Goal: Information Seeking & Learning: Learn about a topic

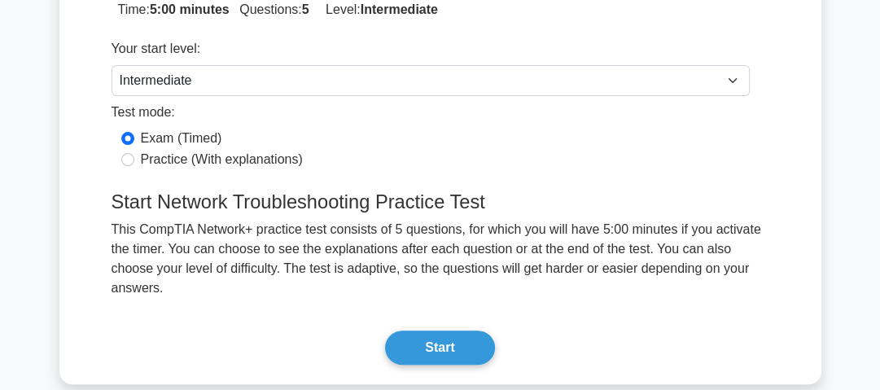
scroll to position [277, 0]
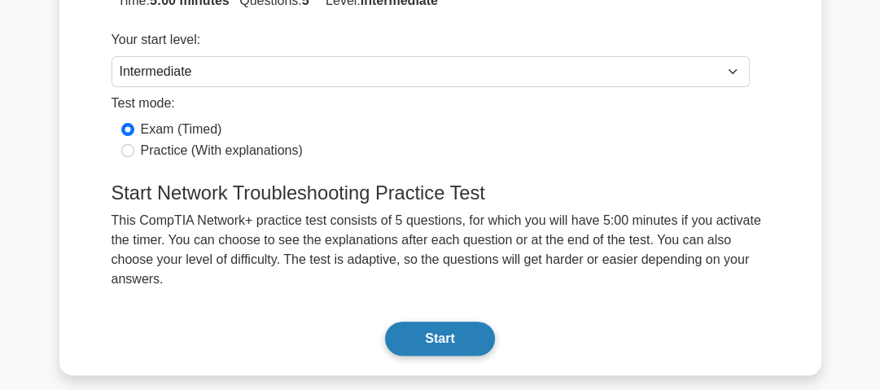
click at [456, 322] on button "Start" at bounding box center [439, 339] width 109 height 34
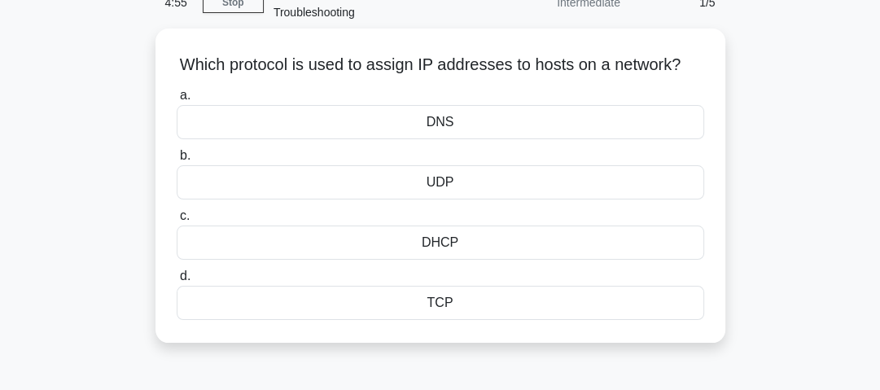
scroll to position [87, 0]
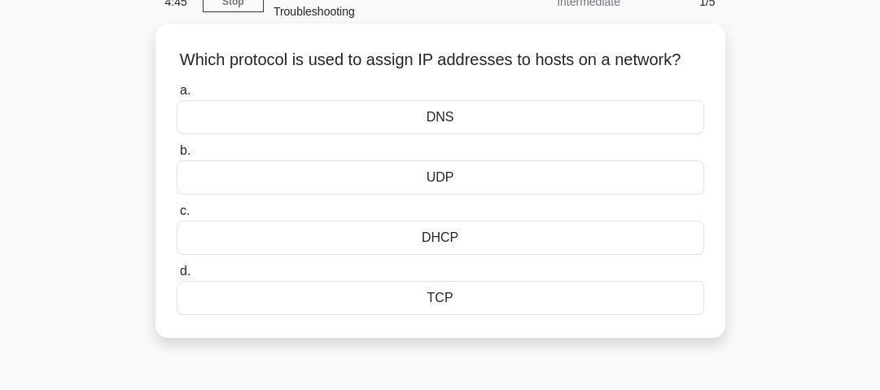
click at [674, 255] on div "DHCP" at bounding box center [440, 238] width 527 height 34
click at [177, 217] on input "c. DHCP" at bounding box center [177, 211] width 0 height 11
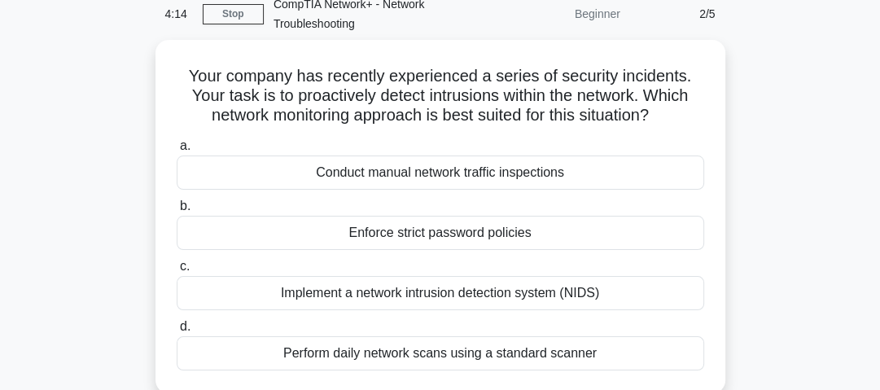
scroll to position [72, 0]
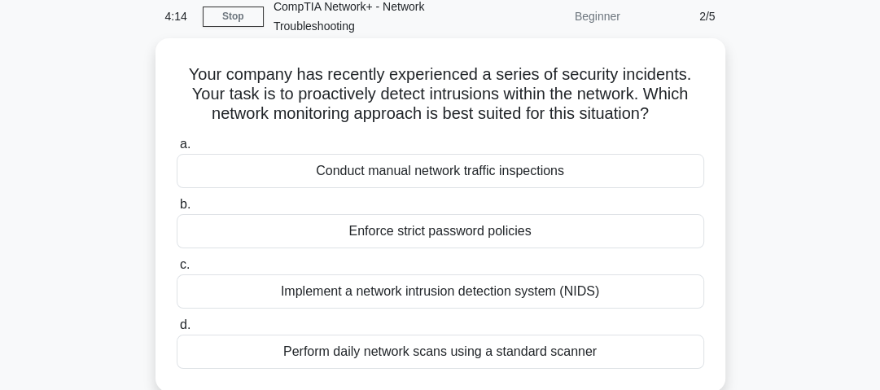
click at [609, 298] on div "Implement a network intrusion detection system (NIDS)" at bounding box center [440, 291] width 527 height 34
click at [177, 270] on input "c. Implement a network intrusion detection system (NIDS)" at bounding box center [177, 265] width 0 height 11
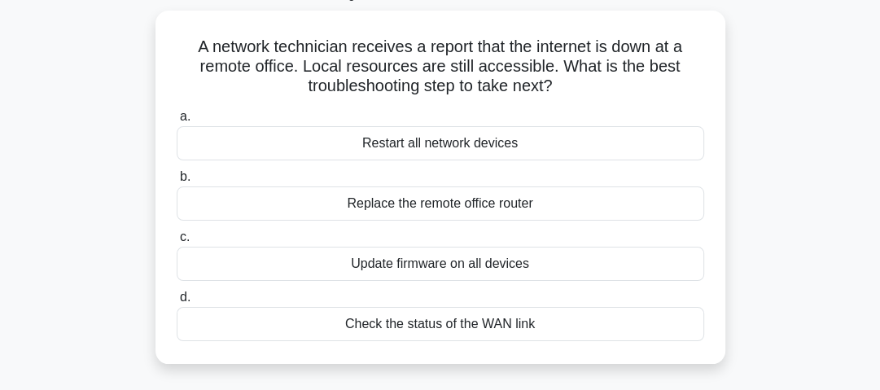
scroll to position [109, 0]
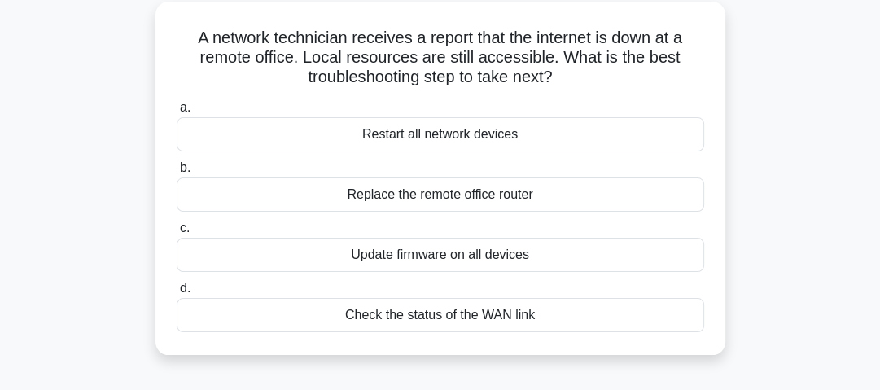
click at [677, 316] on div "Check the status of the WAN link" at bounding box center [440, 315] width 527 height 34
click at [177, 294] on input "d. Check the status of the WAN link" at bounding box center [177, 288] width 0 height 11
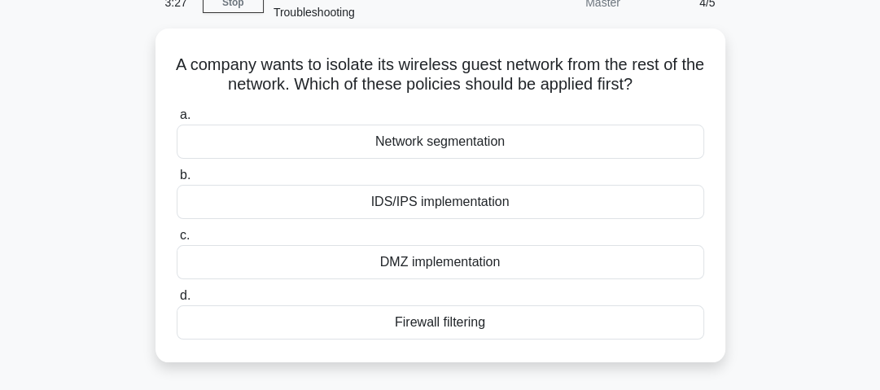
scroll to position [90, 0]
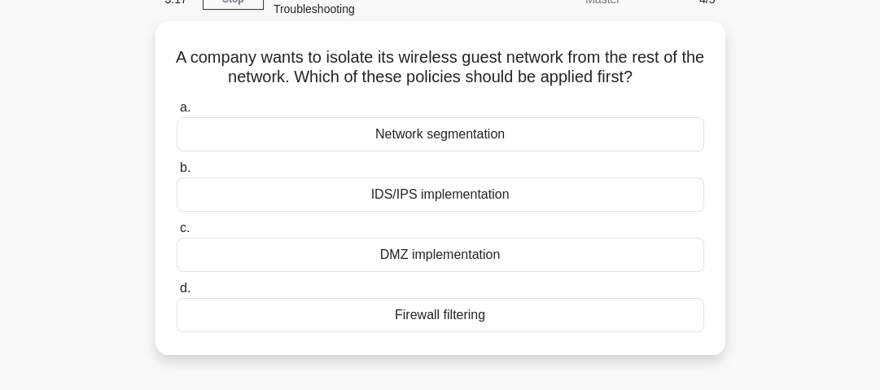
click at [669, 136] on div "Network segmentation" at bounding box center [440, 134] width 527 height 34
click at [177, 113] on input "a. Network segmentation" at bounding box center [177, 108] width 0 height 11
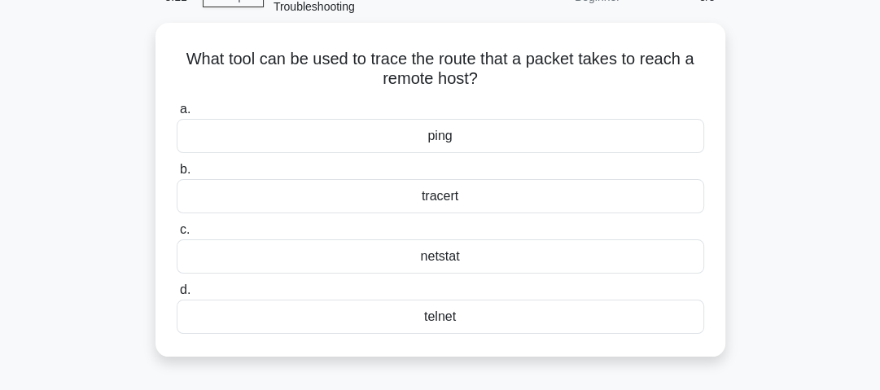
scroll to position [93, 0]
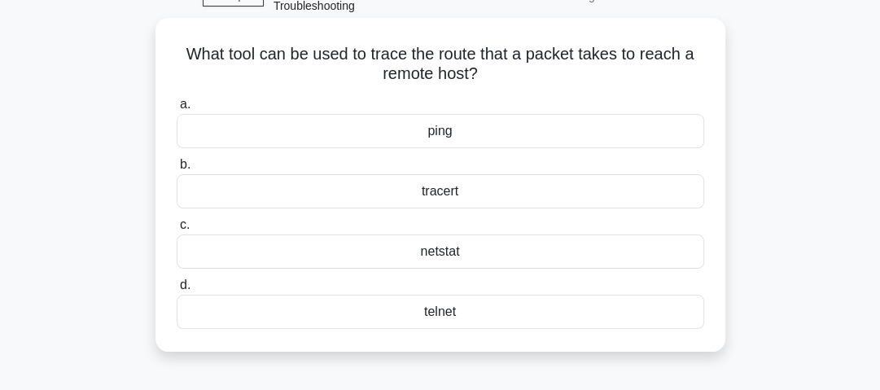
click at [680, 195] on div "tracert" at bounding box center [440, 191] width 527 height 34
click at [177, 170] on input "b. tracert" at bounding box center [177, 165] width 0 height 11
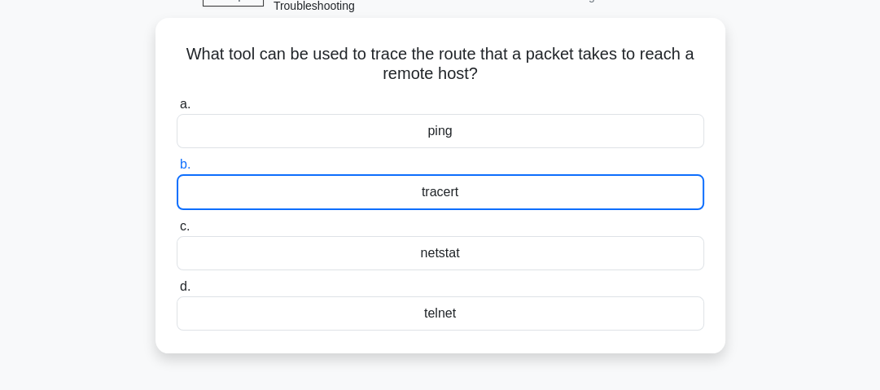
scroll to position [81, 0]
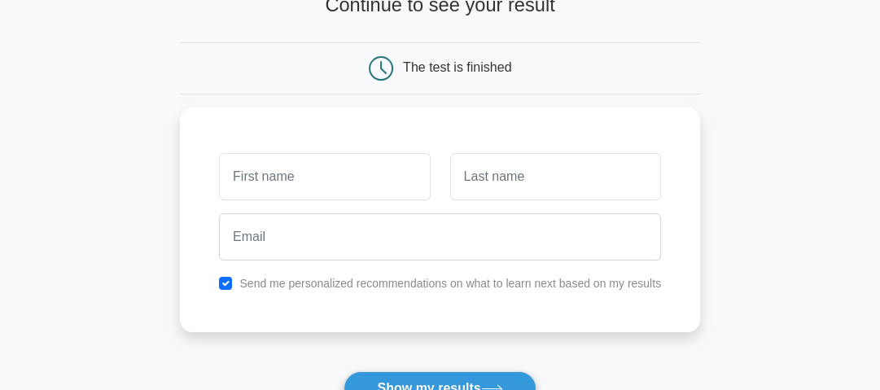
scroll to position [131, 0]
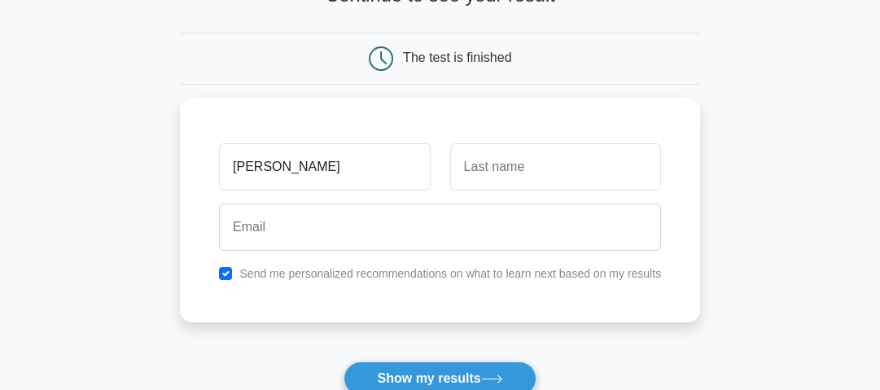
type input "Duane"
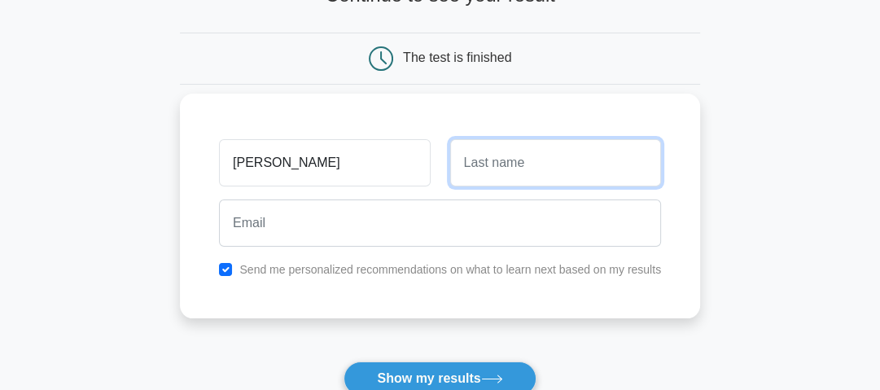
click at [536, 165] on input "text" at bounding box center [555, 162] width 211 height 47
type input "Cooley"
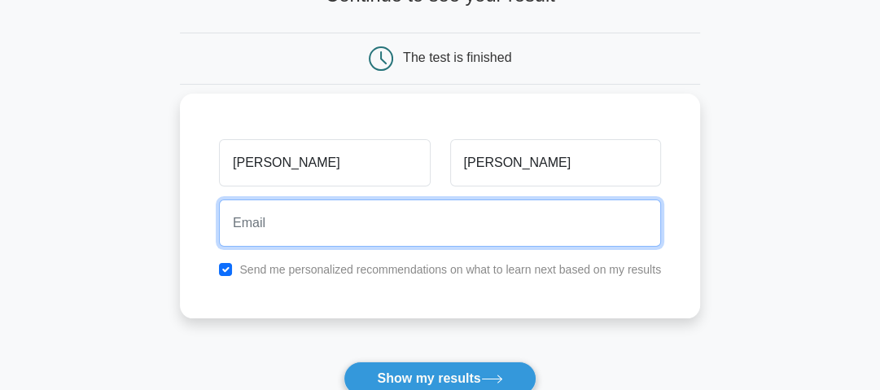
click at [435, 230] on input "email" at bounding box center [440, 222] width 442 height 47
type input "kingdc.dc50@gmail.com"
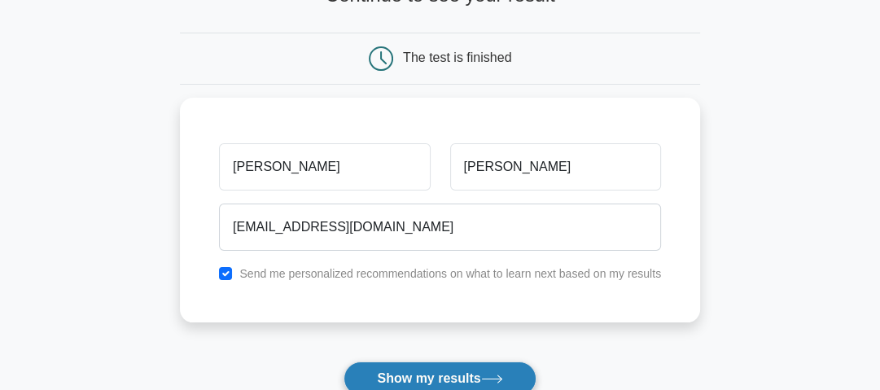
click at [486, 374] on button "Show my results" at bounding box center [439, 378] width 192 height 34
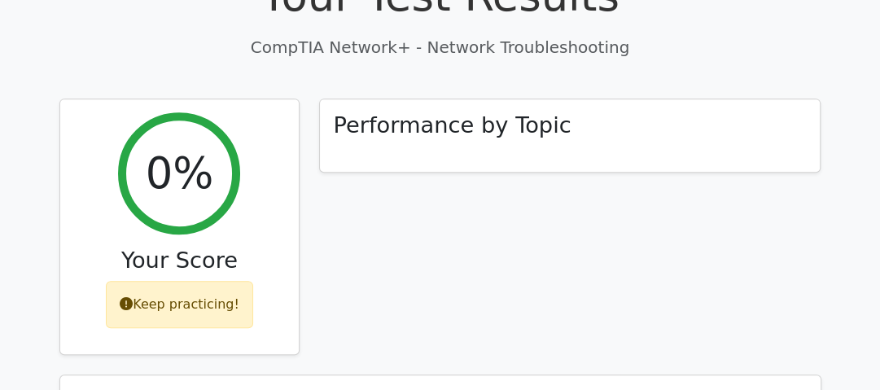
scroll to position [501, 0]
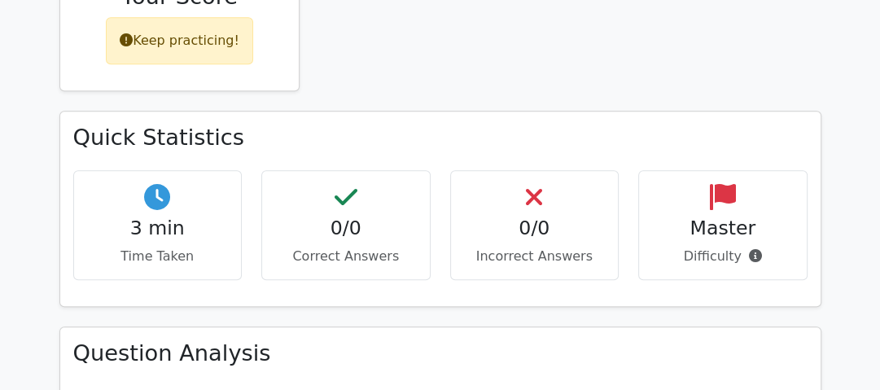
click at [832, 317] on main "image/svg+xml Go Premium CompTIA Network+ Preparation Package (2025) 4244 Super…" at bounding box center [440, 140] width 880 height 1699
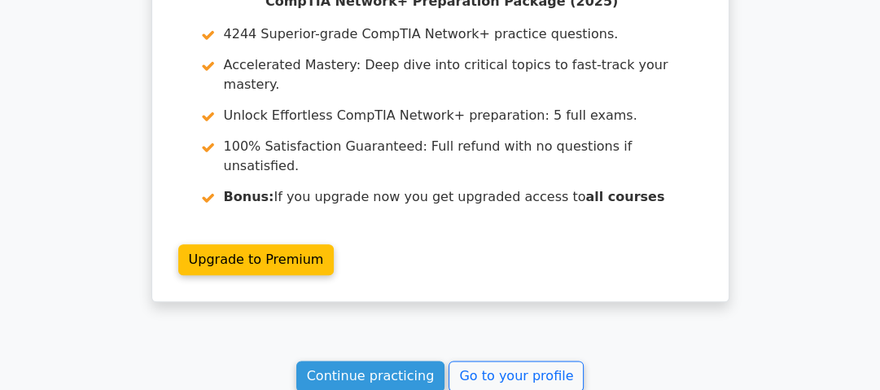
scroll to position [1325, 0]
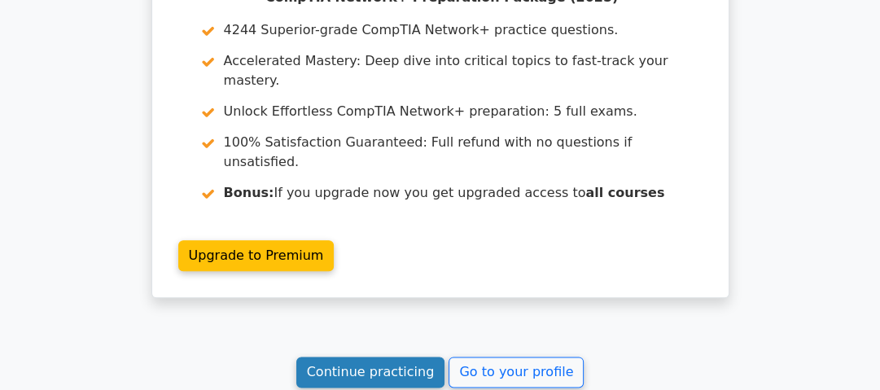
click at [417, 357] on link "Continue practicing" at bounding box center [370, 372] width 149 height 31
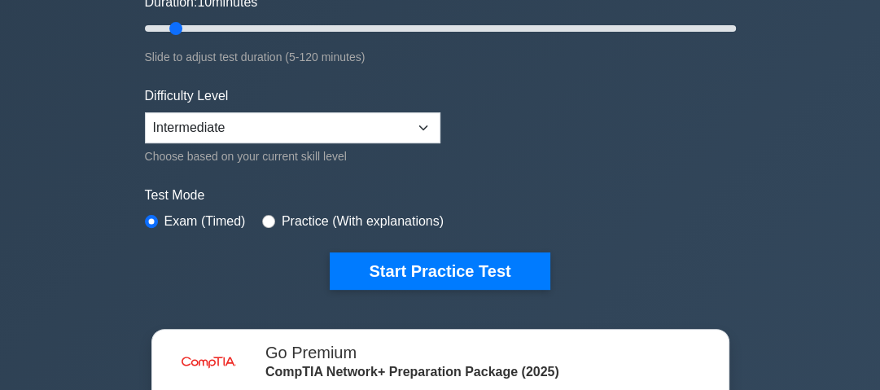
scroll to position [330, 0]
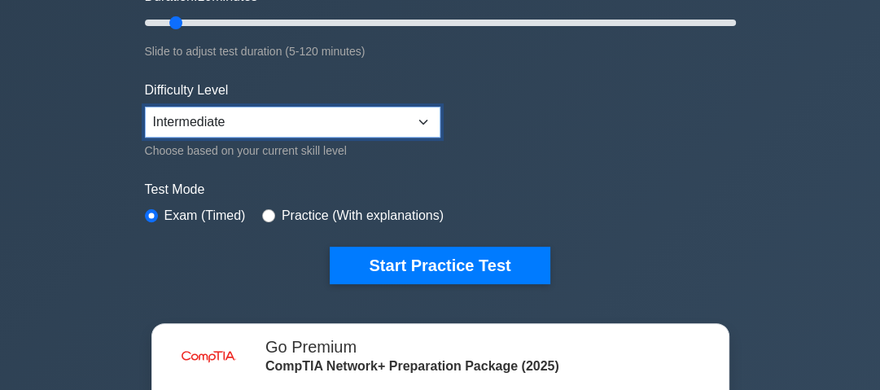
click at [422, 127] on select "Beginner Intermediate Expert" at bounding box center [292, 122] width 295 height 31
click at [426, 124] on select "Beginner Intermediate Expert" at bounding box center [292, 122] width 295 height 31
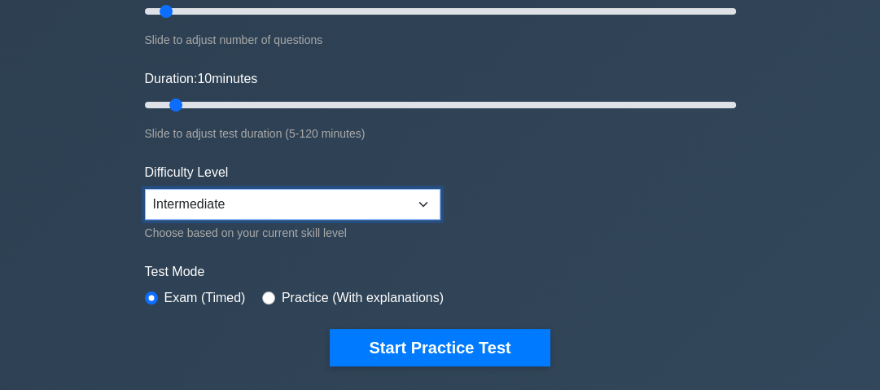
scroll to position [287, 0]
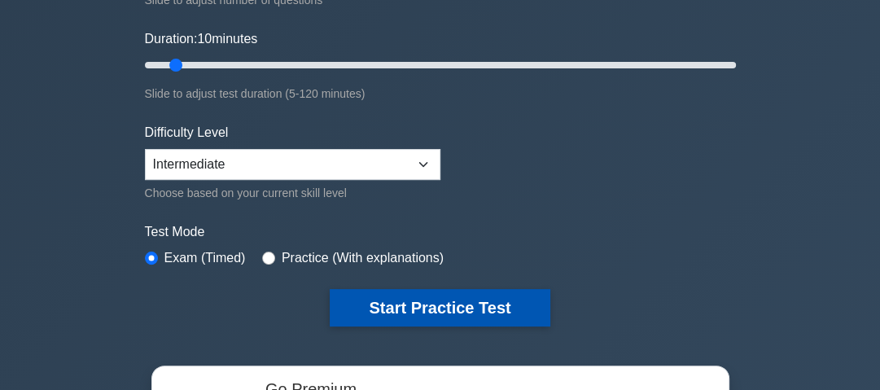
click at [479, 306] on button "Start Practice Test" at bounding box center [440, 307] width 220 height 37
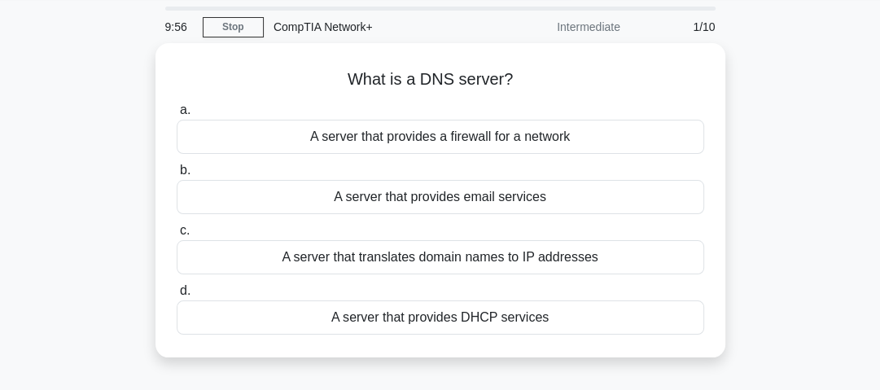
scroll to position [55, 0]
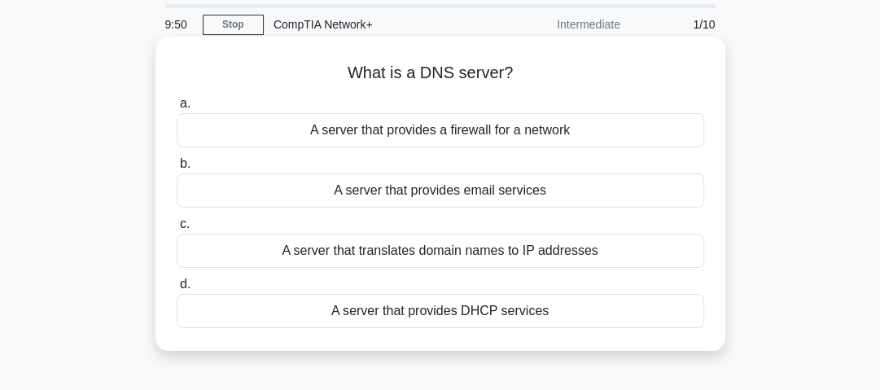
click at [632, 253] on div "A server that translates domain names to IP addresses" at bounding box center [440, 251] width 527 height 34
click at [177, 230] on input "c. A server that translates domain names to IP addresses" at bounding box center [177, 224] width 0 height 11
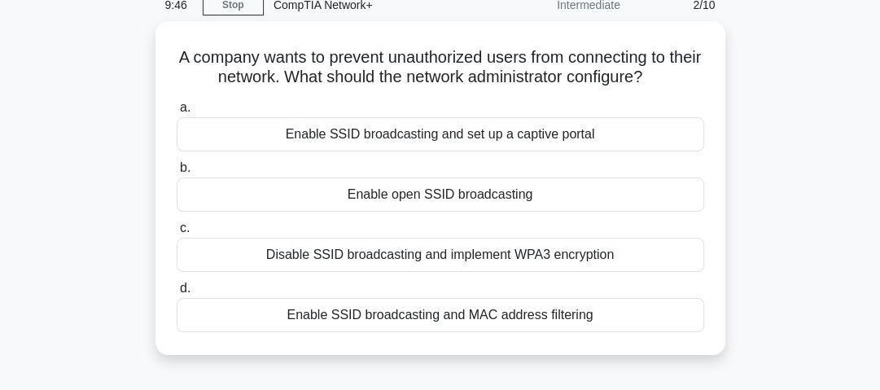
scroll to position [76, 0]
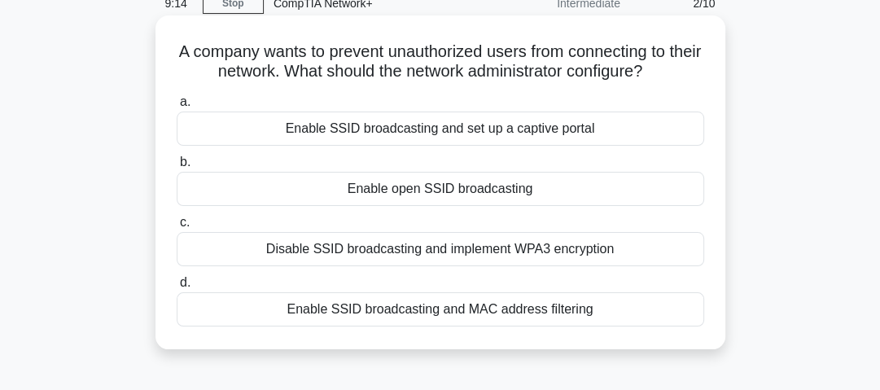
click at [658, 256] on div "Disable SSID broadcasting and implement WPA3 encryption" at bounding box center [440, 249] width 527 height 34
click at [177, 228] on input "c. Disable SSID broadcasting and implement WPA3 encryption" at bounding box center [177, 222] width 0 height 11
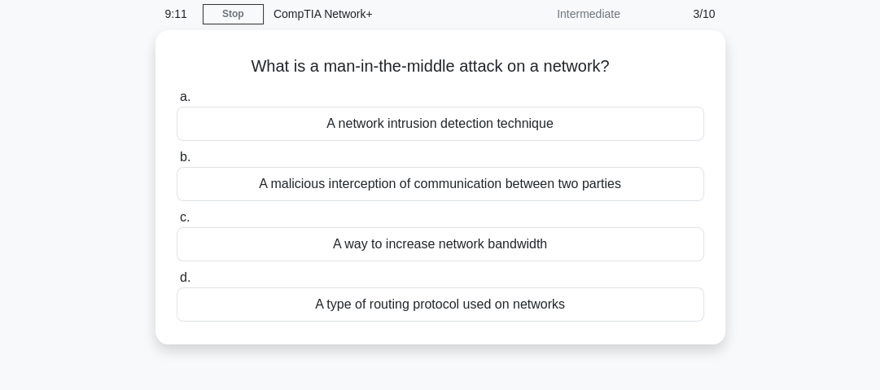
scroll to position [65, 0]
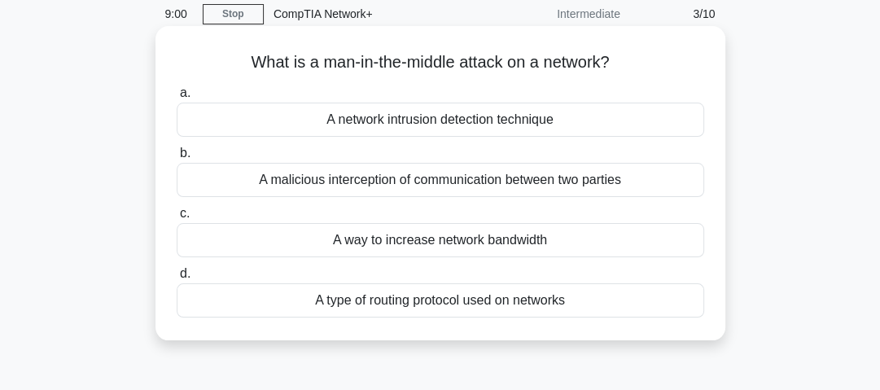
click at [645, 182] on div "A malicious interception of communication between two parties" at bounding box center [440, 180] width 527 height 34
click at [177, 159] on input "b. A malicious interception of communication between two parties" at bounding box center [177, 153] width 0 height 11
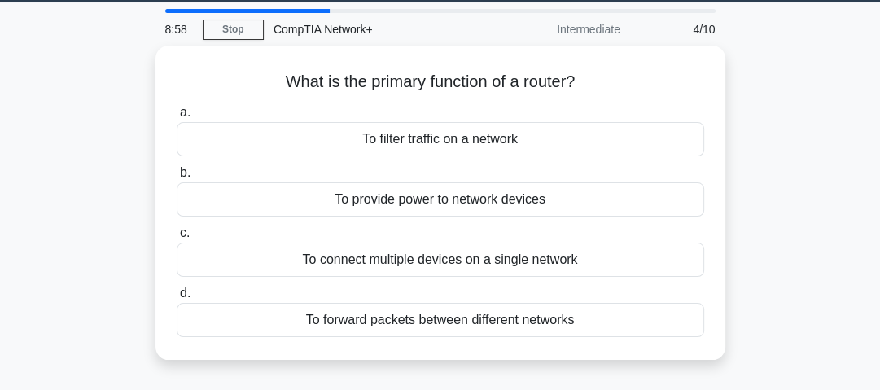
scroll to position [62, 0]
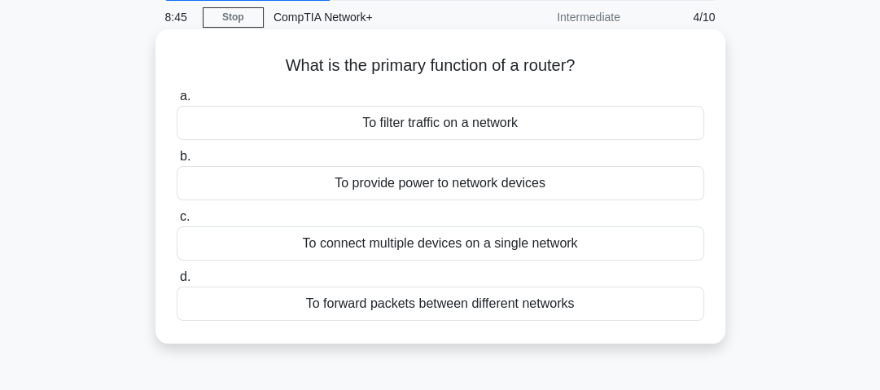
click at [666, 120] on div "To filter traffic on a network" at bounding box center [440, 123] width 527 height 34
click at [177, 102] on input "a. To filter traffic on a network" at bounding box center [177, 96] width 0 height 11
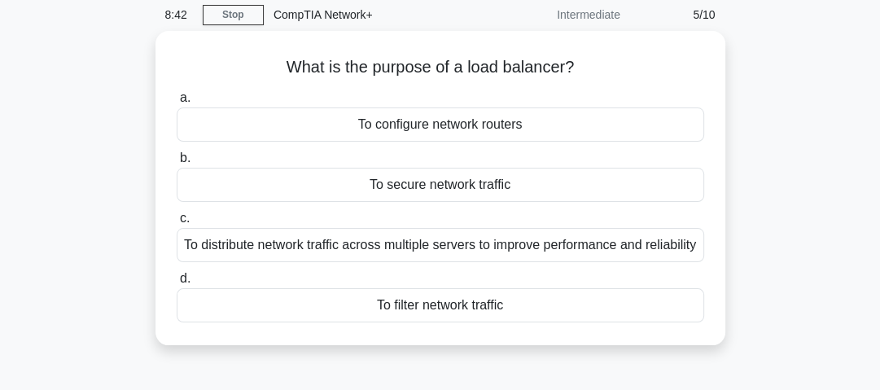
scroll to position [65, 0]
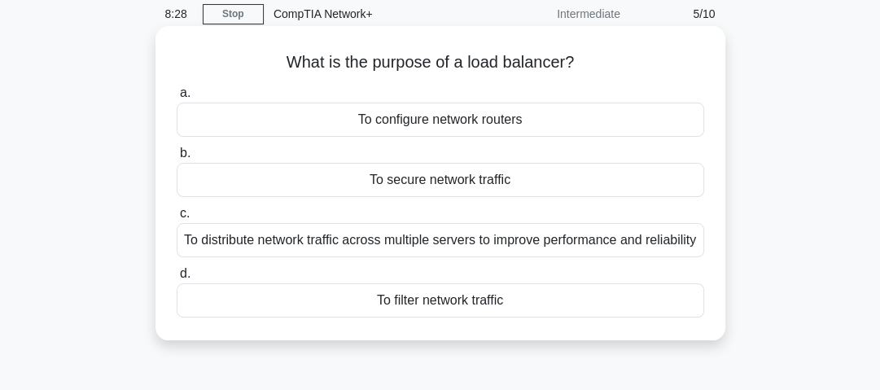
click at [672, 257] on div "To distribute network traffic across multiple servers to improve performance an…" at bounding box center [440, 240] width 527 height 34
click at [177, 219] on input "c. To distribute network traffic across multiple servers to improve performance…" at bounding box center [177, 213] width 0 height 11
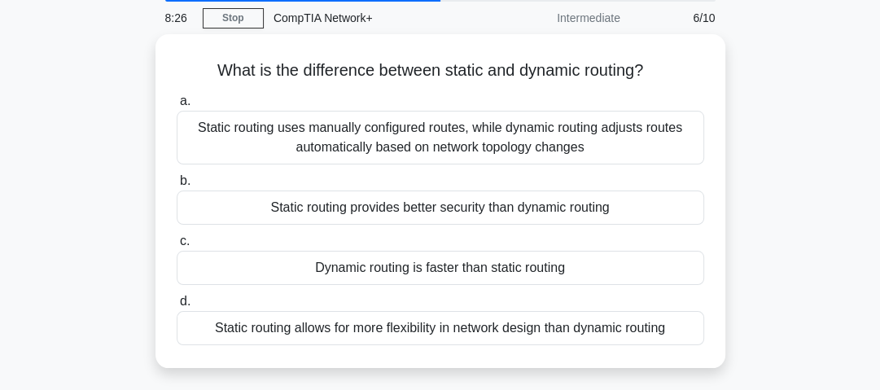
scroll to position [66, 0]
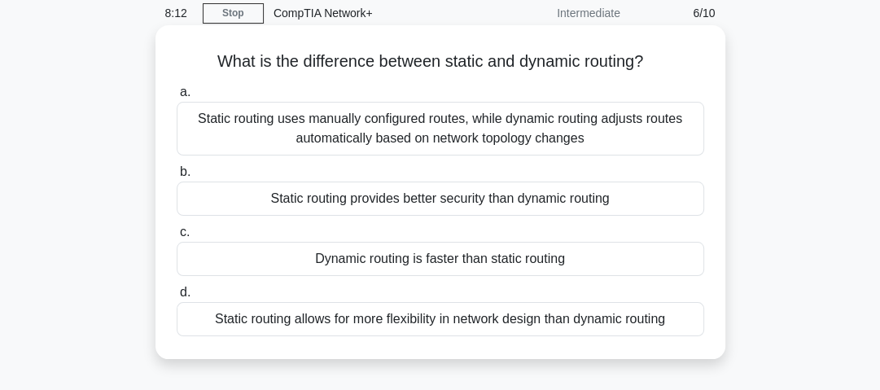
click at [654, 131] on div "Static routing uses manually configured routes, while dynamic routing adjusts r…" at bounding box center [440, 129] width 527 height 54
click at [177, 98] on input "a. Static routing uses manually configured routes, while dynamic routing adjust…" at bounding box center [177, 92] width 0 height 11
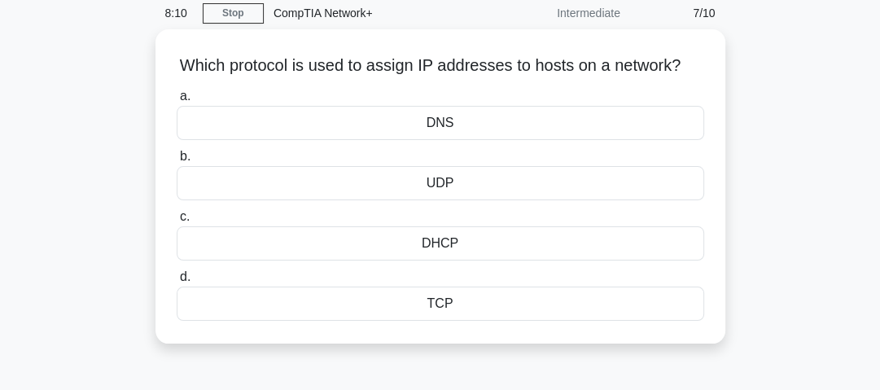
scroll to position [68, 0]
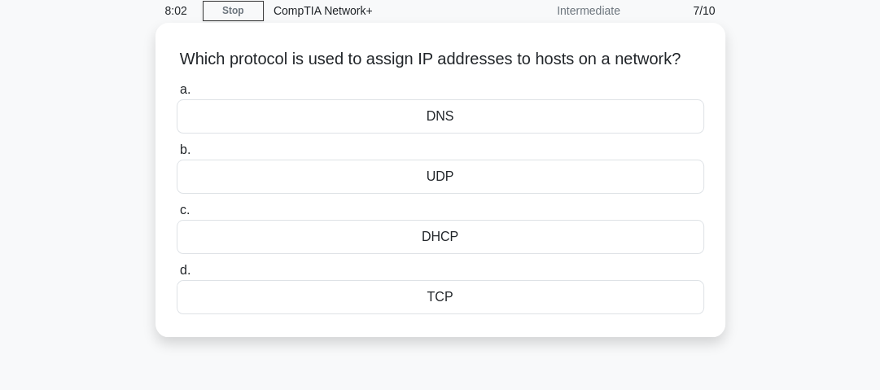
click at [658, 133] on div "DNS" at bounding box center [440, 116] width 527 height 34
click at [177, 95] on input "a. DNS" at bounding box center [177, 90] width 0 height 11
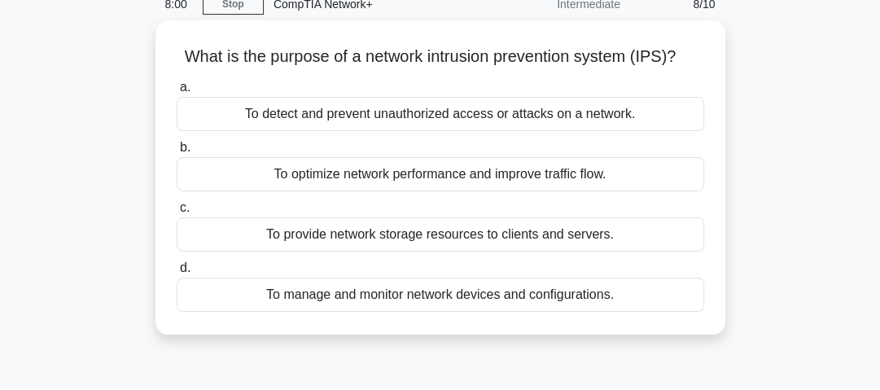
scroll to position [76, 0]
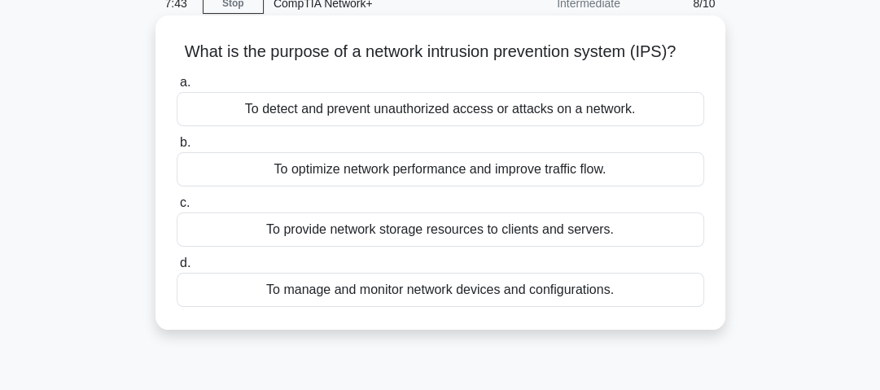
click at [643, 114] on div "To detect and prevent unauthorized access or attacks on a network." at bounding box center [440, 109] width 527 height 34
click at [177, 88] on input "a. To detect and prevent unauthorized access or attacks on a network." at bounding box center [177, 82] width 0 height 11
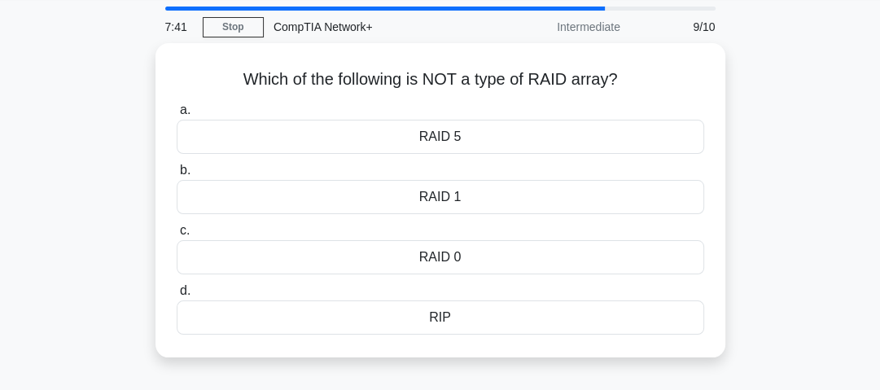
scroll to position [52, 0]
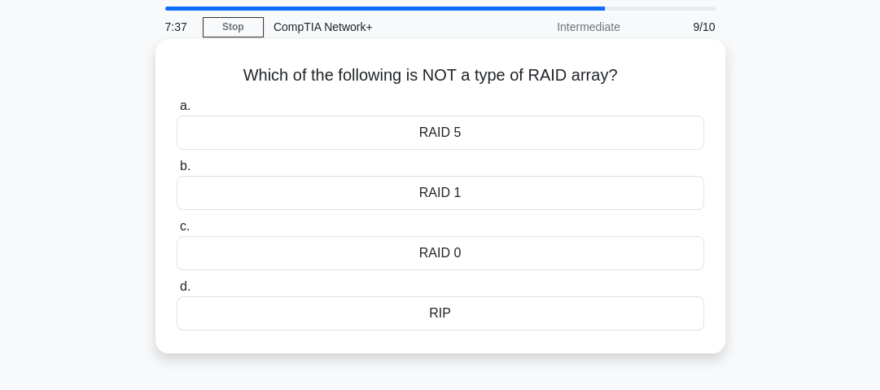
click at [682, 313] on div "RIP" at bounding box center [440, 313] width 527 height 34
click at [177, 292] on input "d. RIP" at bounding box center [177, 287] width 0 height 11
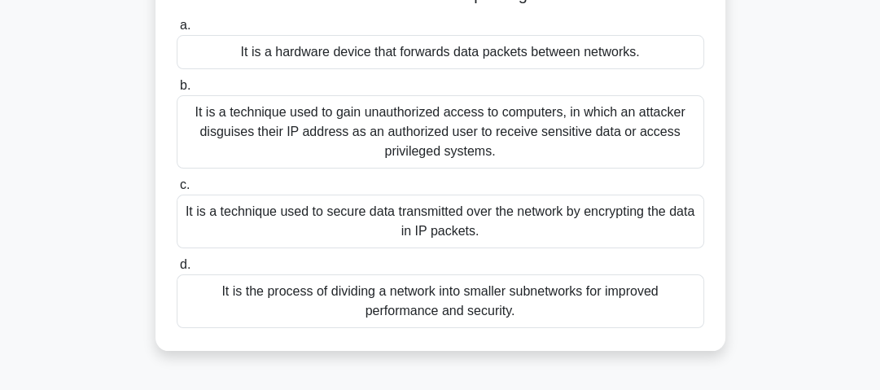
scroll to position [138, 0]
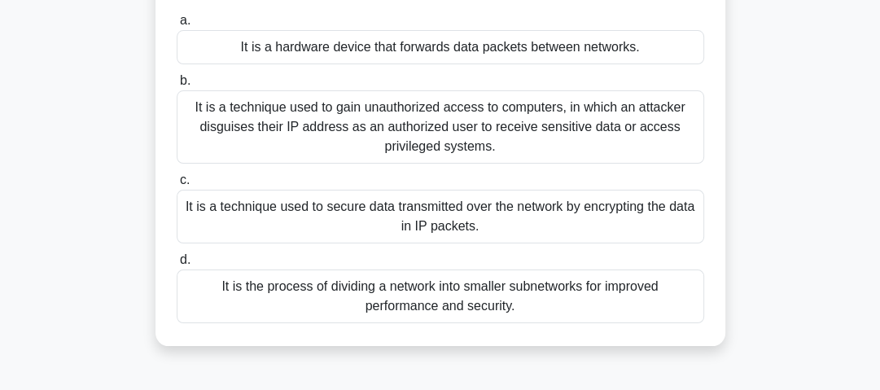
click at [642, 153] on div "It is a technique used to gain unauthorized access to computers, in which an at…" at bounding box center [440, 126] width 527 height 73
click at [177, 86] on input "b. It is a technique used to gain unauthorized access to computers, in which an…" at bounding box center [177, 81] width 0 height 11
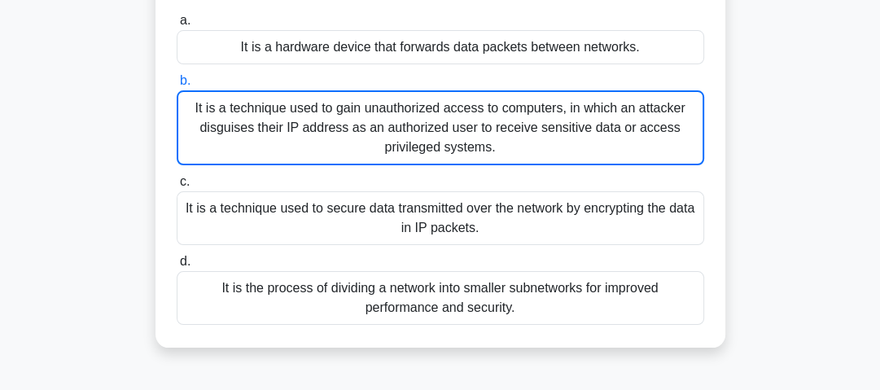
scroll to position [16, 0]
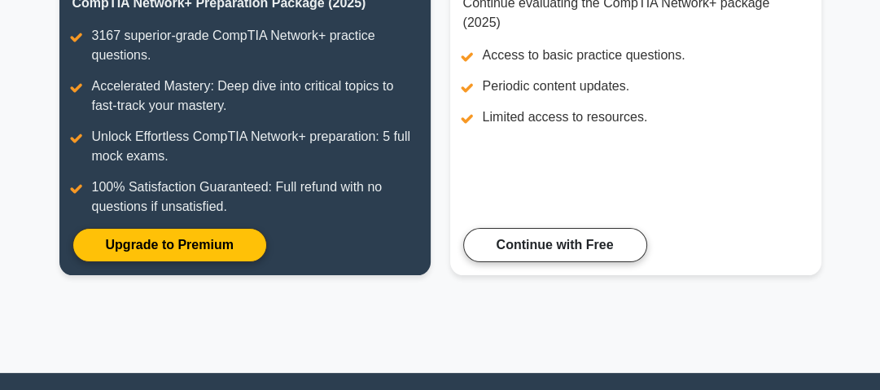
scroll to position [252, 0]
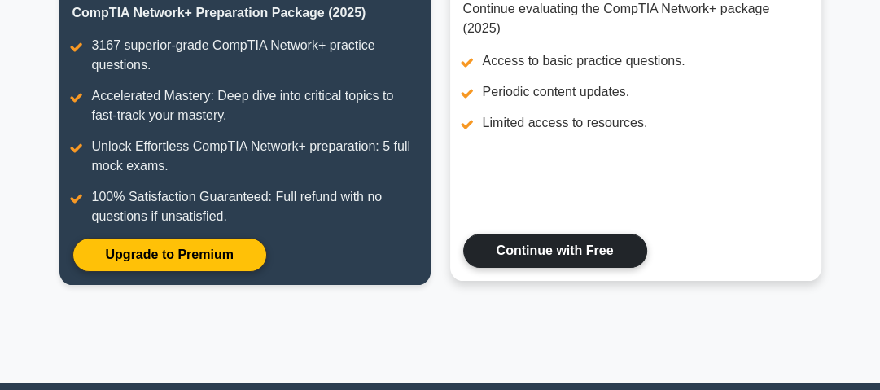
click at [607, 259] on link "Continue with Free" at bounding box center [555, 251] width 184 height 34
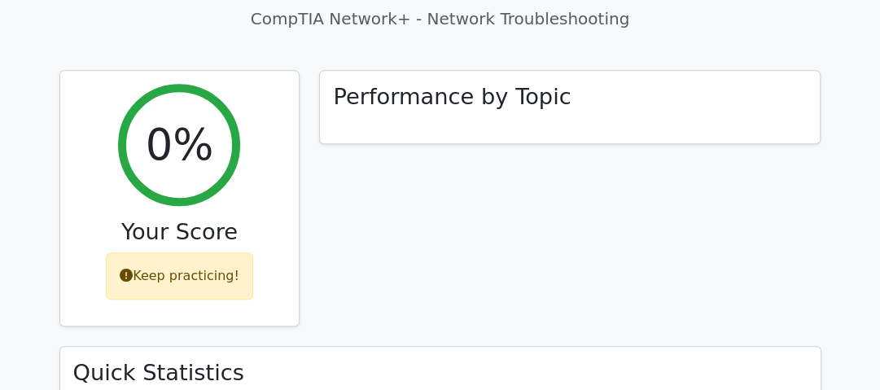
scroll to position [505, 0]
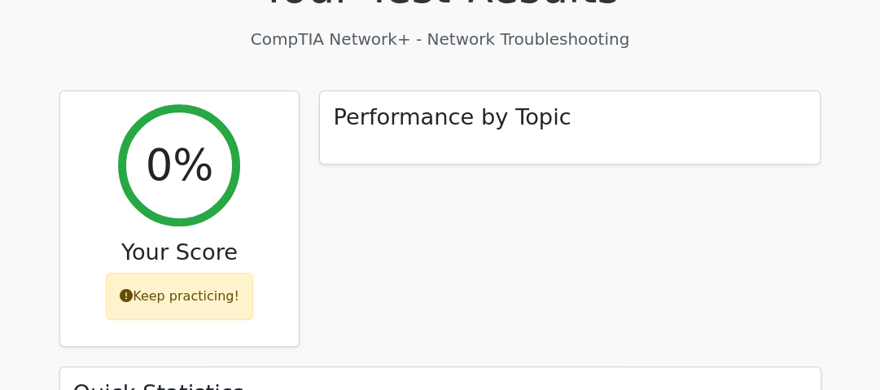
click at [540, 212] on div "Performance by Topic" at bounding box center [569, 228] width 521 height 276
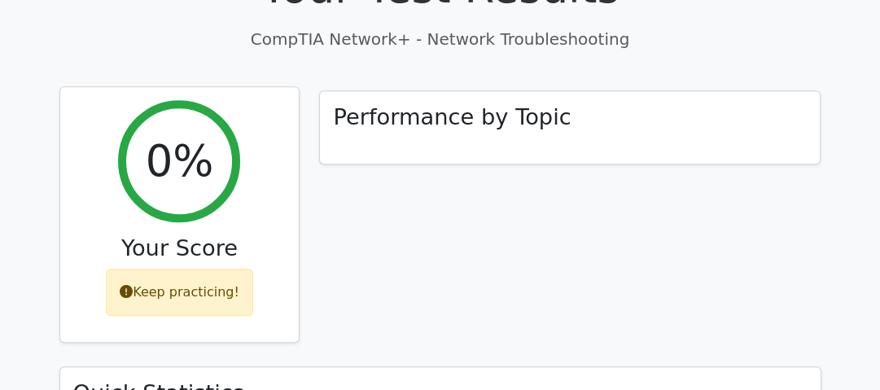
click at [201, 269] on div "Keep practicing!" at bounding box center [179, 292] width 147 height 47
click at [206, 269] on div "Keep practicing!" at bounding box center [179, 292] width 147 height 47
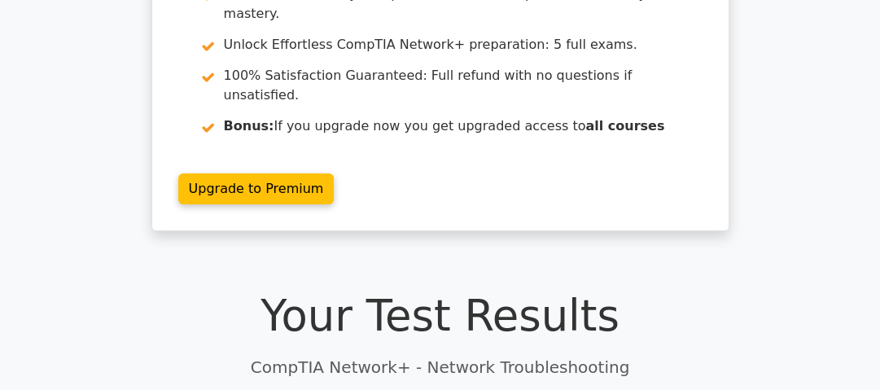
scroll to position [0, 0]
